Goal: Find specific page/section: Locate a particular part of the current website

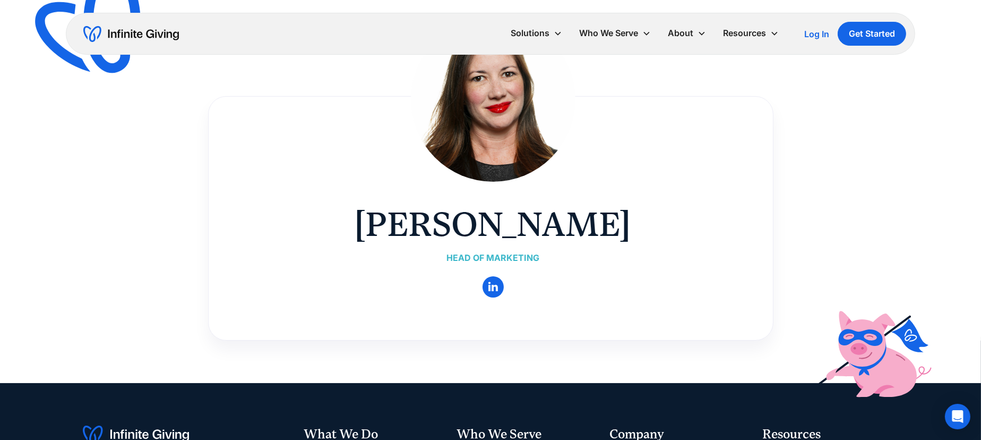
scroll to position [144, 0]
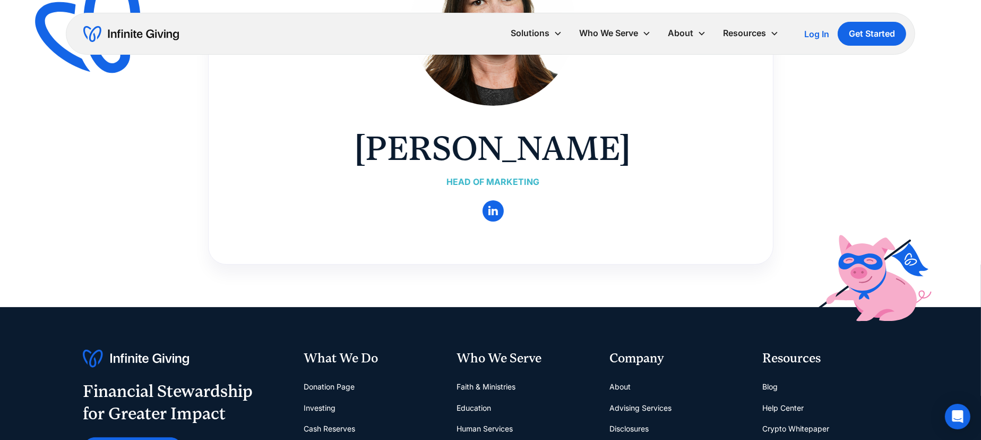
click at [501, 175] on div "Head of Marketing" at bounding box center [493, 182] width 276 height 14
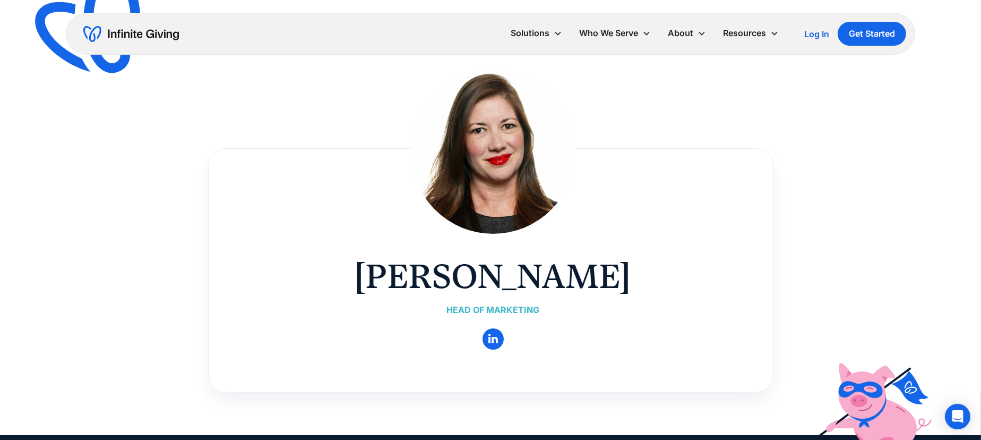
scroll to position [0, 0]
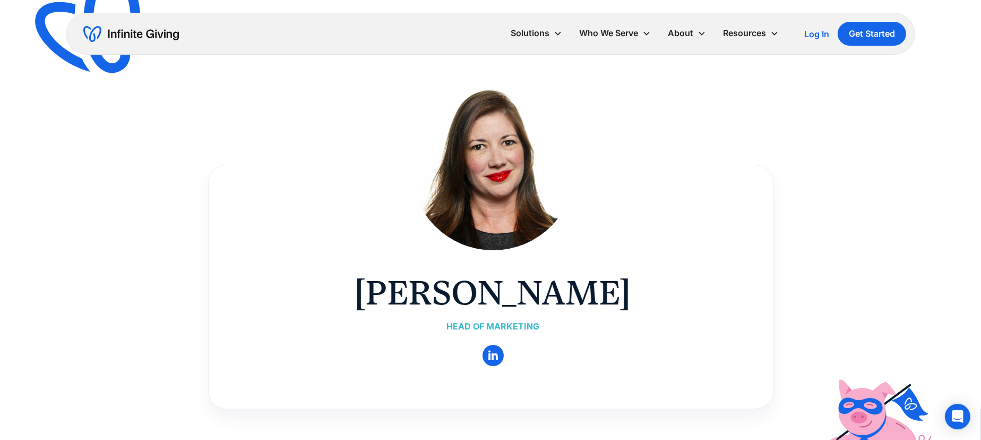
click at [495, 176] on img at bounding box center [493, 167] width 165 height 165
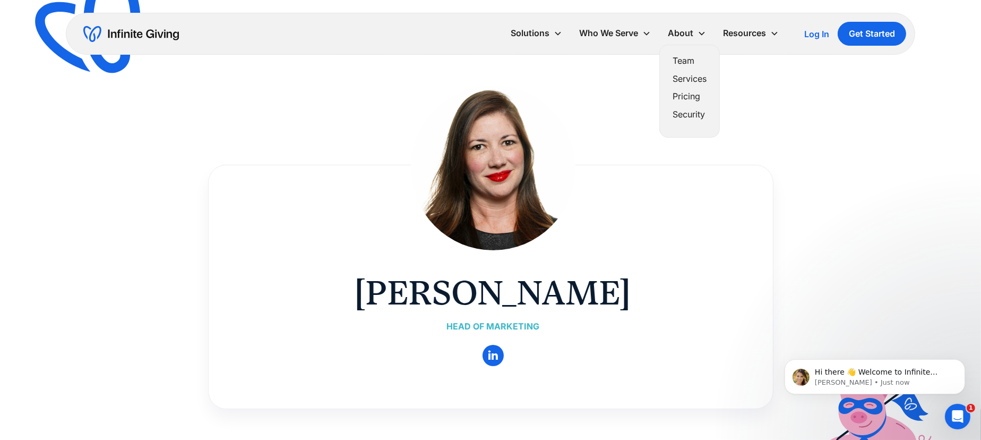
click at [687, 60] on link "Team" at bounding box center [690, 61] width 34 height 14
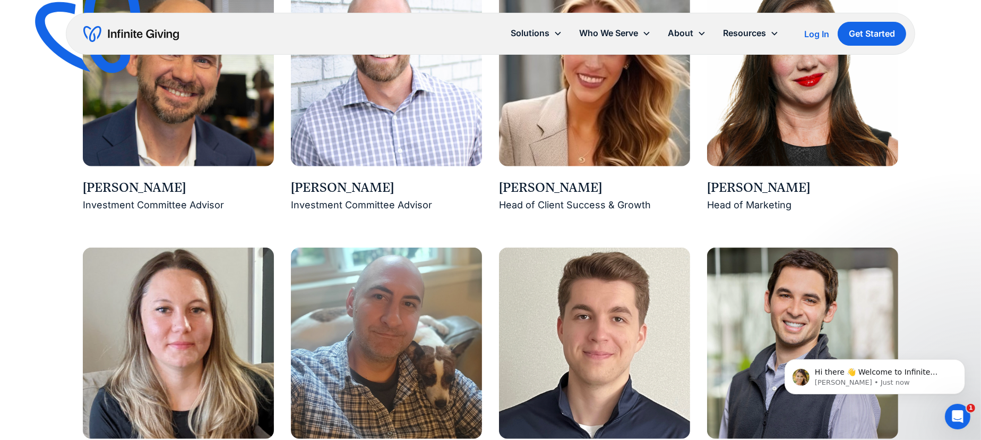
scroll to position [1239, 0]
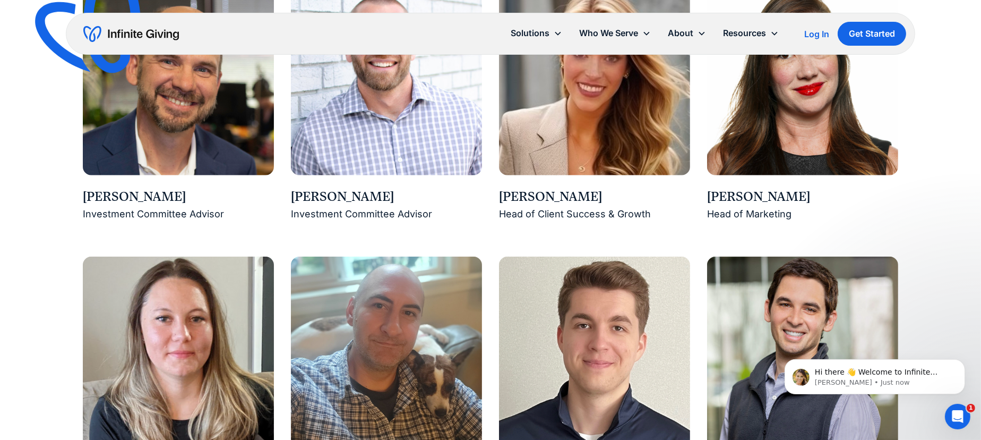
click at [749, 215] on div "Head of Marketing" at bounding box center [802, 214] width 191 height 16
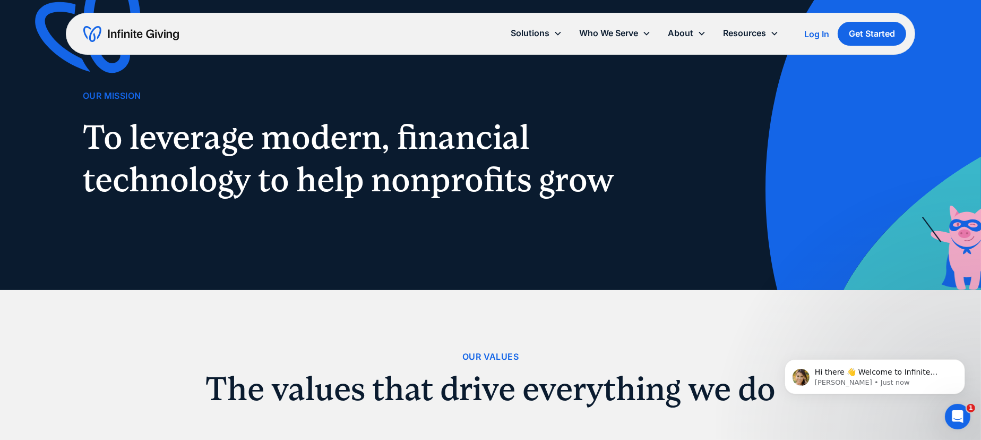
scroll to position [0, 0]
